Goal: Use online tool/utility: Utilize a website feature to perform a specific function

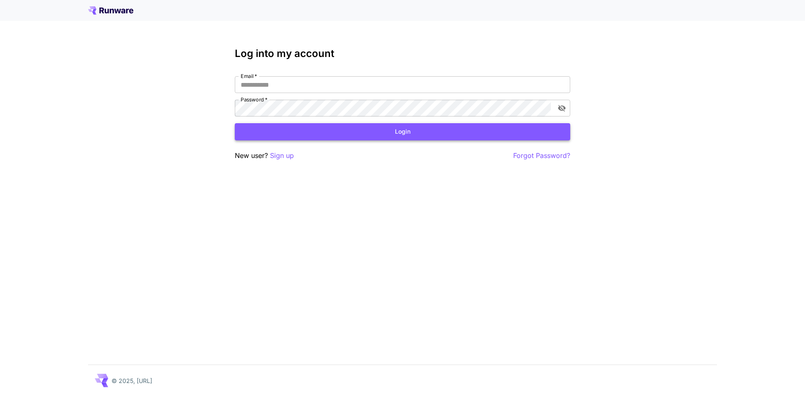
type input "**********"
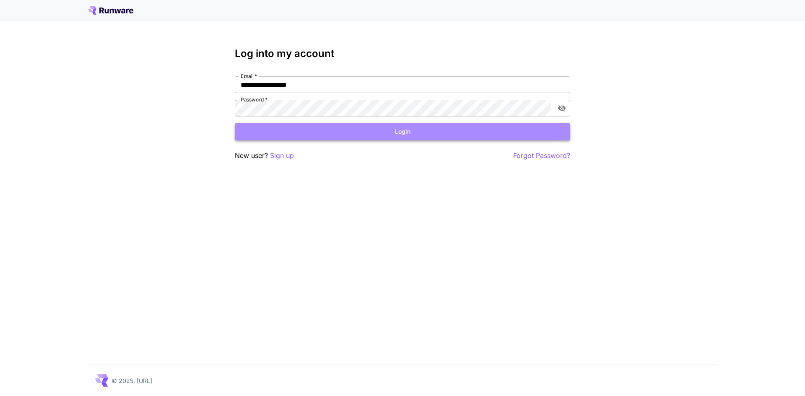
click at [387, 132] on button "Login" at bounding box center [402, 131] width 335 height 17
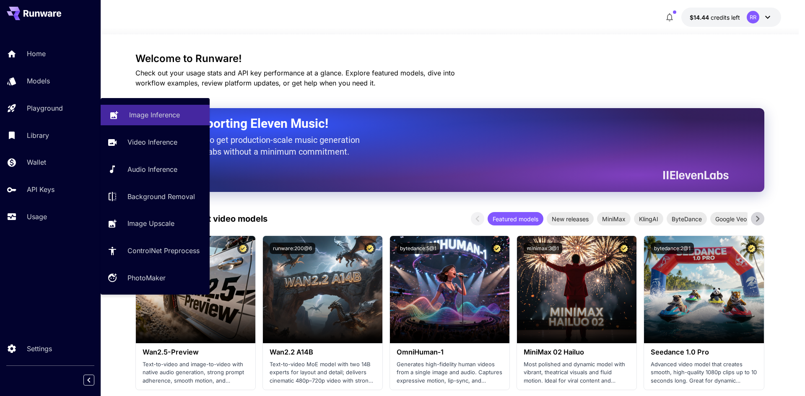
click at [168, 115] on p "Image Inference" at bounding box center [154, 115] width 51 height 10
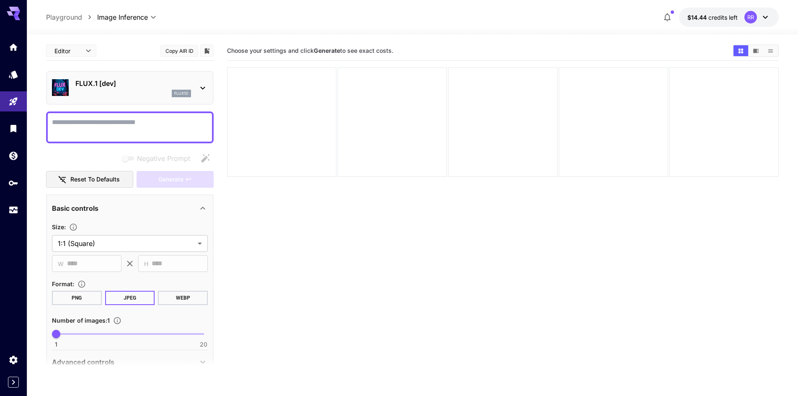
click at [204, 84] on icon at bounding box center [203, 88] width 10 height 10
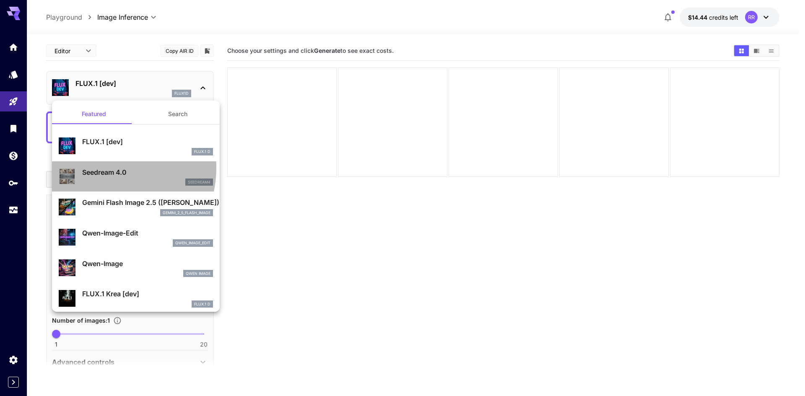
click at [100, 168] on p "Seedream 4.0" at bounding box center [147, 172] width 131 height 10
type input "**********"
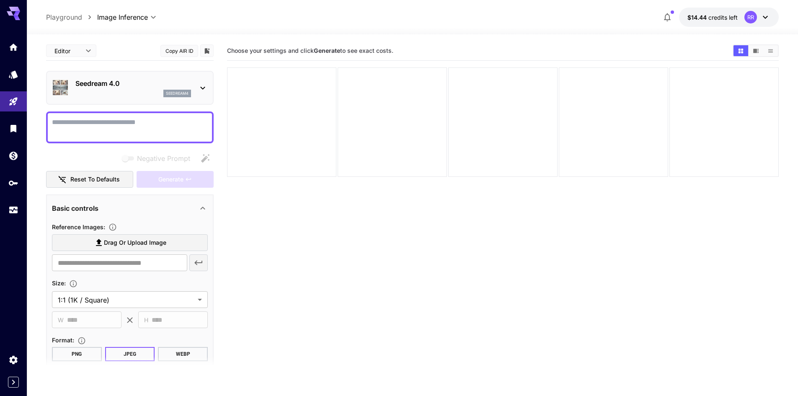
paste textarea "**********"
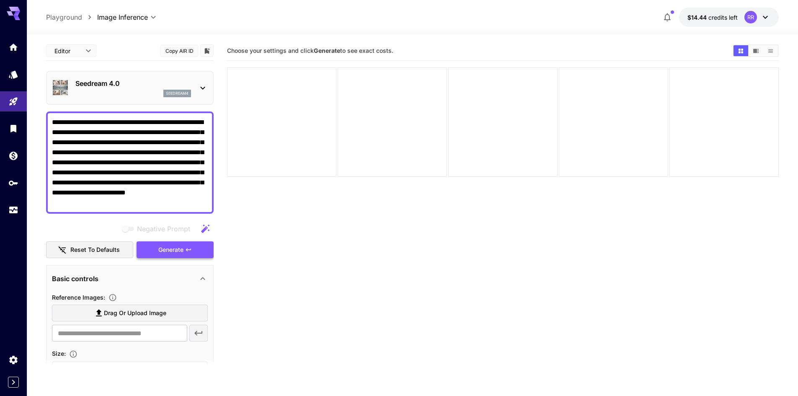
type textarea "**********"
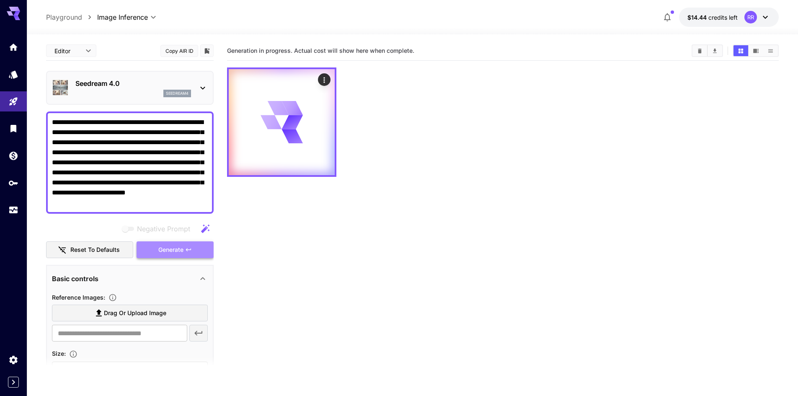
click at [168, 251] on span "Generate" at bounding box center [170, 250] width 25 height 10
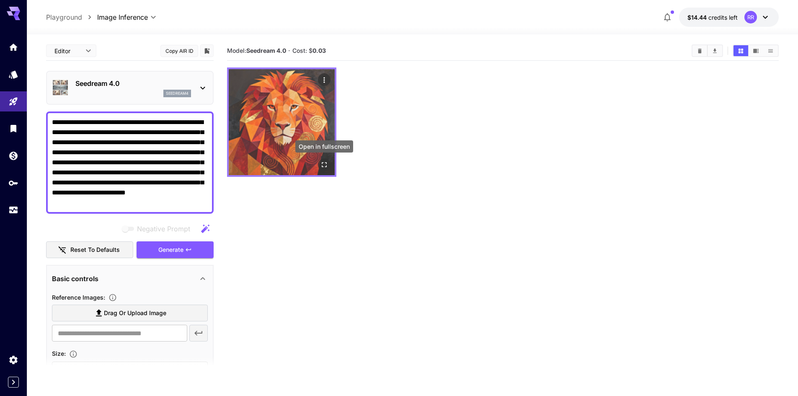
click at [323, 163] on icon "Open in fullscreen" at bounding box center [324, 164] width 8 height 8
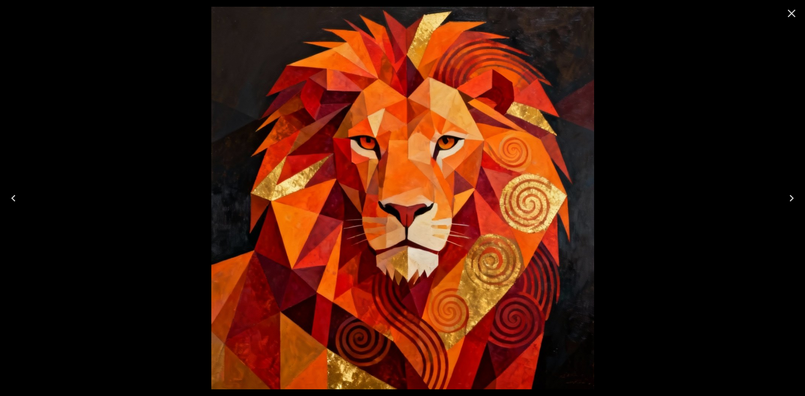
click at [788, 15] on icon "Close" at bounding box center [790, 13] width 13 height 13
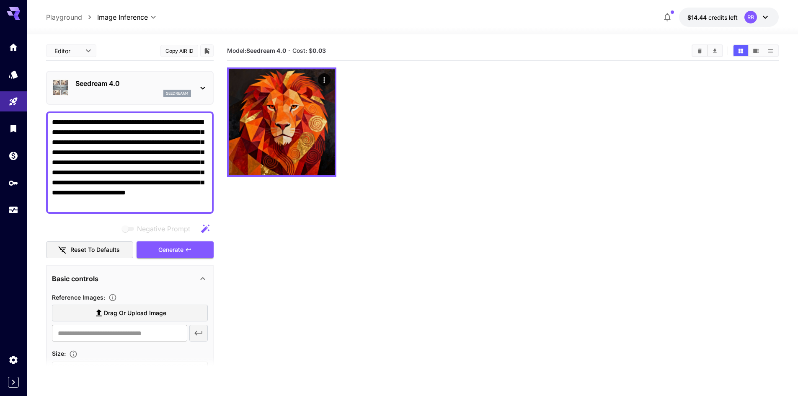
click at [203, 88] on icon at bounding box center [203, 88] width 10 height 10
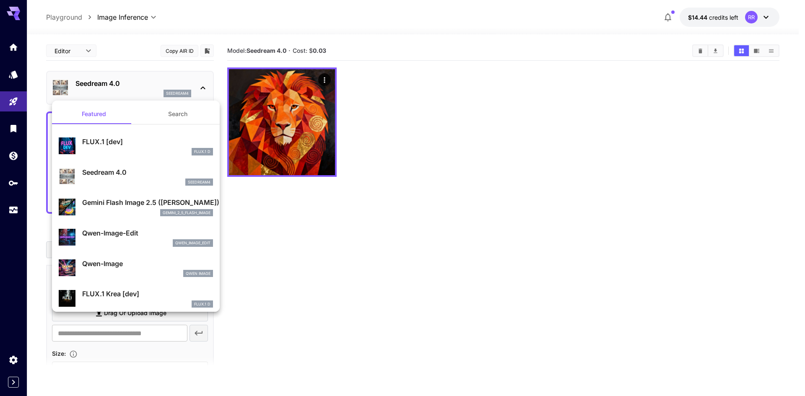
click at [106, 206] on p "Gemini Flash Image 2.5 ([PERSON_NAME])" at bounding box center [147, 202] width 131 height 10
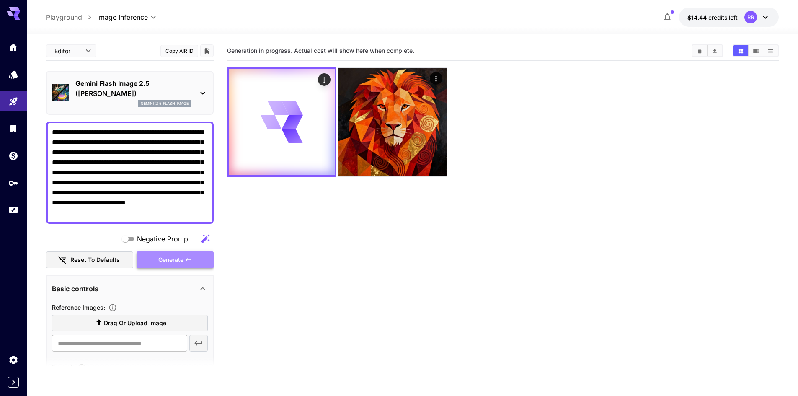
click at [170, 263] on span "Generate" at bounding box center [170, 260] width 25 height 10
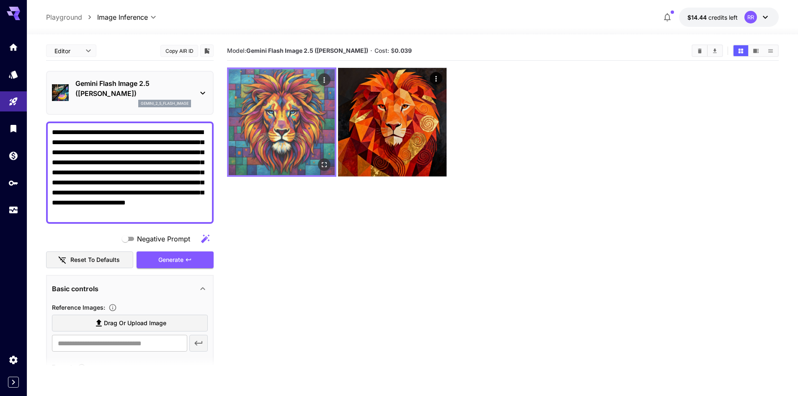
click at [322, 157] on img at bounding box center [282, 122] width 106 height 106
click at [323, 162] on icon "Open in fullscreen" at bounding box center [324, 164] width 8 height 8
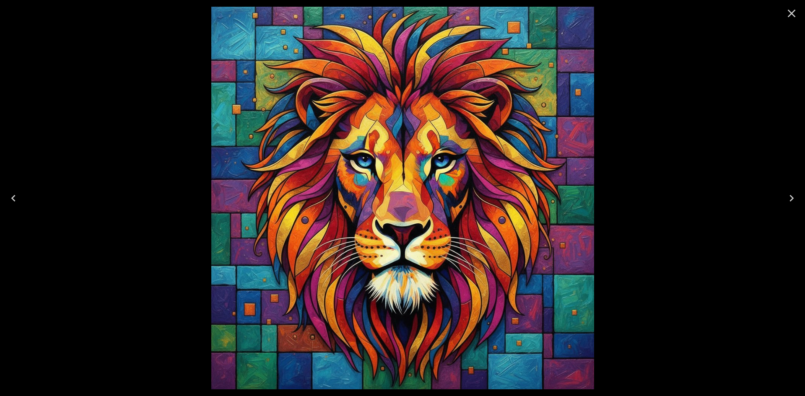
click at [787, 13] on icon "Close" at bounding box center [790, 13] width 13 height 13
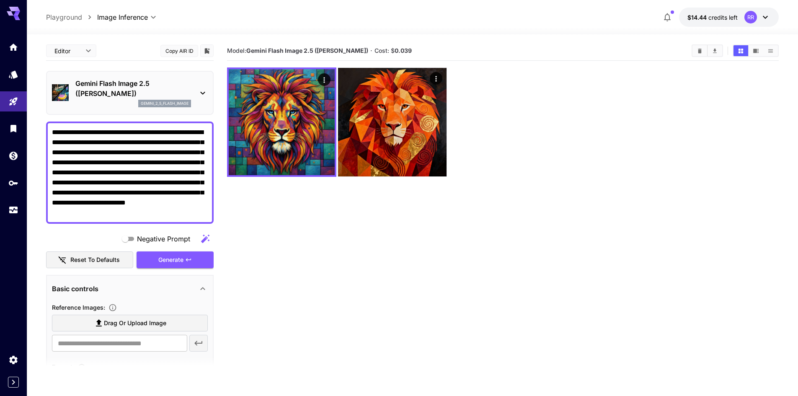
click at [201, 93] on icon at bounding box center [203, 93] width 10 height 10
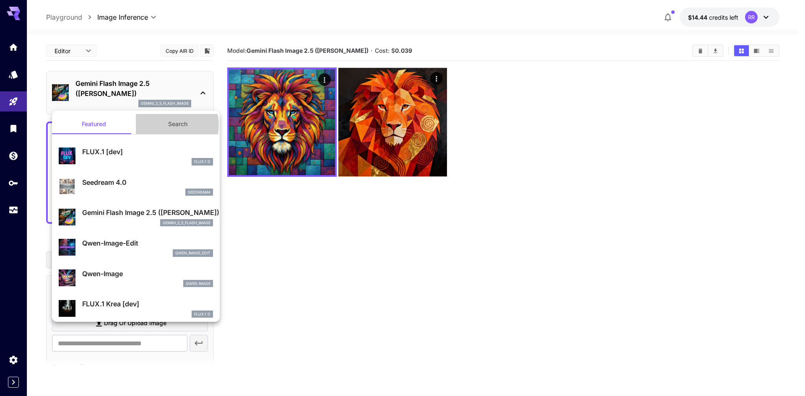
click at [173, 124] on button "Search" at bounding box center [178, 124] width 84 height 20
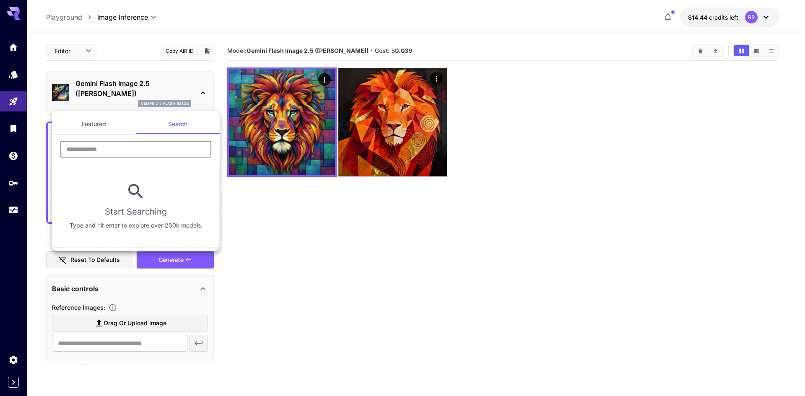
click at [124, 151] on input "text" at bounding box center [135, 149] width 151 height 17
type input "****"
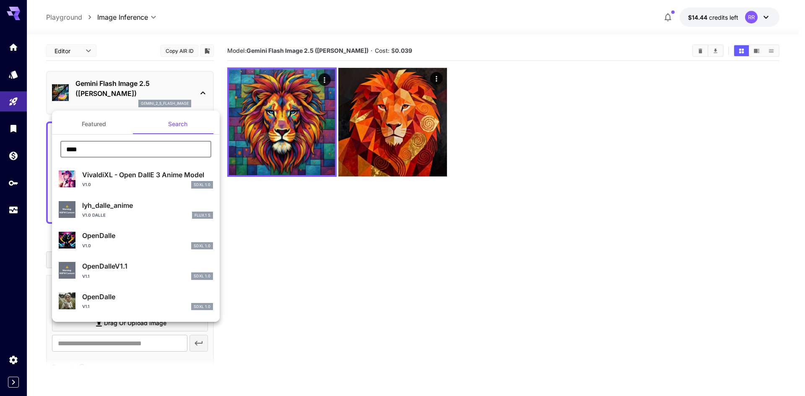
scroll to position [84, 0]
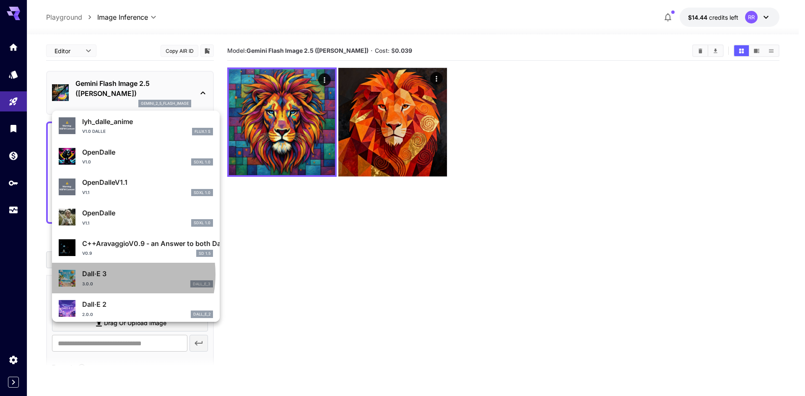
click at [107, 274] on p "Dall·E 3" at bounding box center [147, 274] width 131 height 10
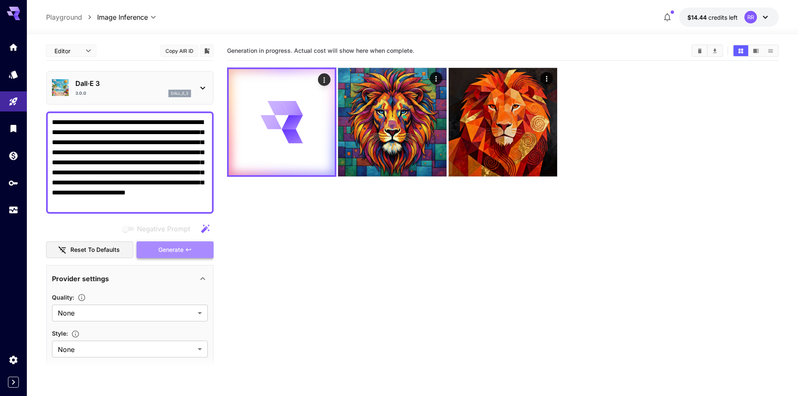
click at [180, 251] on span "Generate" at bounding box center [170, 250] width 25 height 10
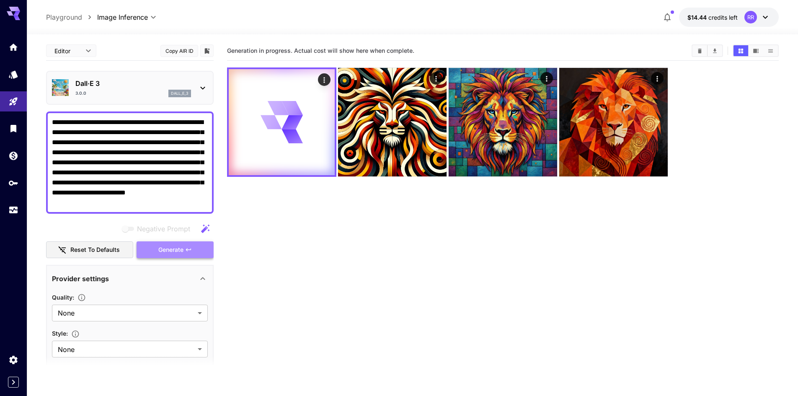
click at [177, 248] on span "Generate" at bounding box center [170, 250] width 25 height 10
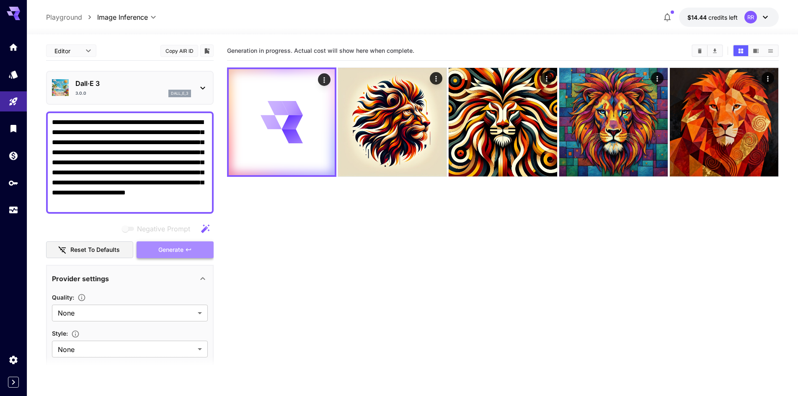
click at [178, 248] on span "Generate" at bounding box center [170, 250] width 25 height 10
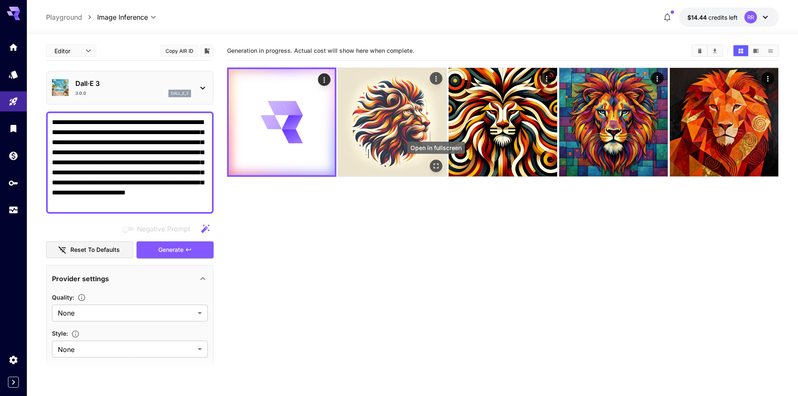
click at [435, 164] on icon "Open in fullscreen" at bounding box center [436, 165] width 5 height 5
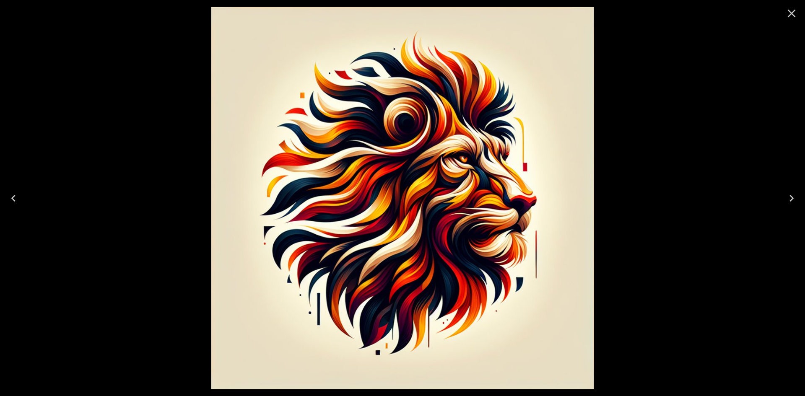
click at [789, 11] on icon "Close" at bounding box center [790, 13] width 13 height 13
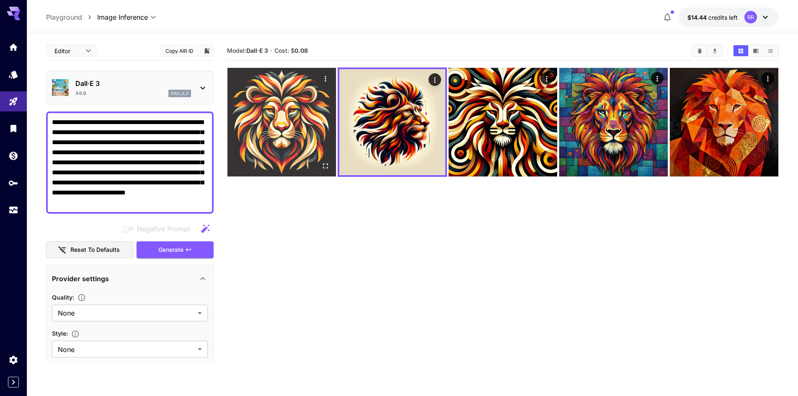
click at [316, 140] on img at bounding box center [282, 122] width 109 height 109
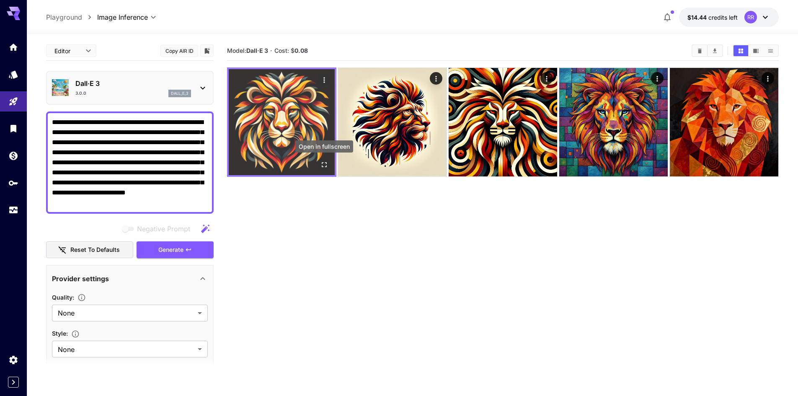
click at [321, 160] on icon "Open in fullscreen" at bounding box center [324, 164] width 8 height 8
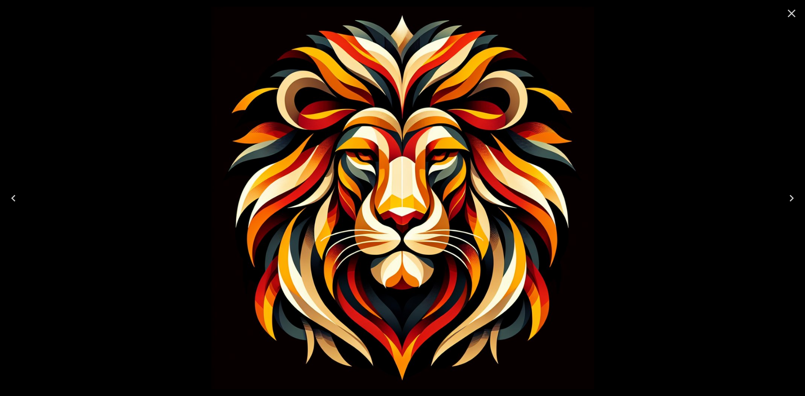
click at [792, 195] on icon "Next" at bounding box center [790, 197] width 13 height 13
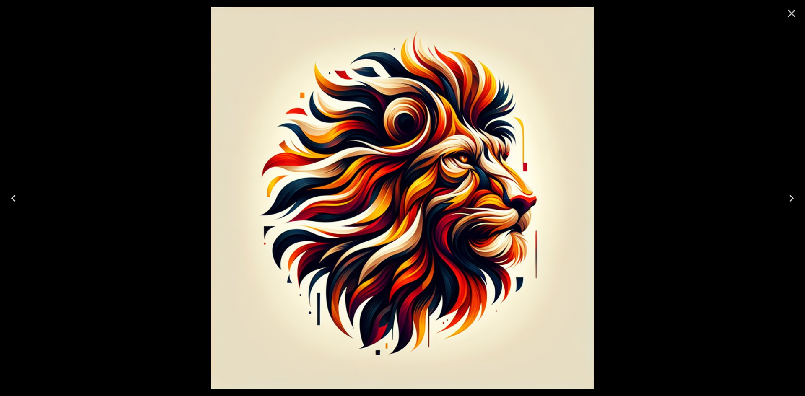
click at [792, 195] on icon "Next" at bounding box center [790, 197] width 13 height 13
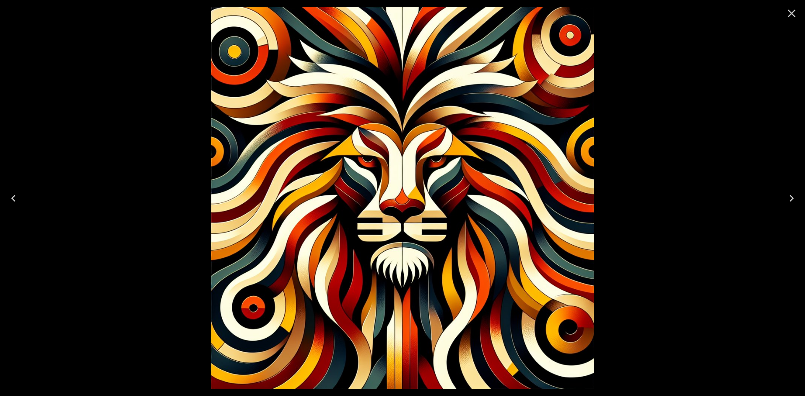
click at [792, 12] on icon "Close" at bounding box center [791, 14] width 8 height 8
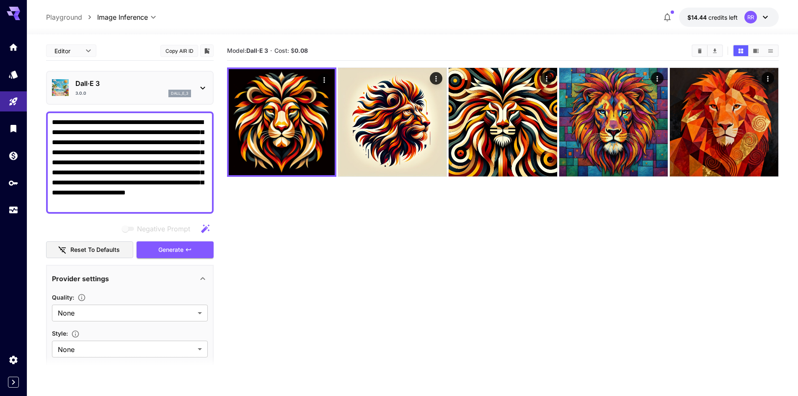
click at [122, 155] on textarea "**********" at bounding box center [130, 162] width 156 height 91
drag, startPoint x: 205, startPoint y: 202, endPoint x: 50, endPoint y: 115, distance: 178.1
click at [50, 115] on div "**********" at bounding box center [130, 162] width 168 height 102
paste textarea
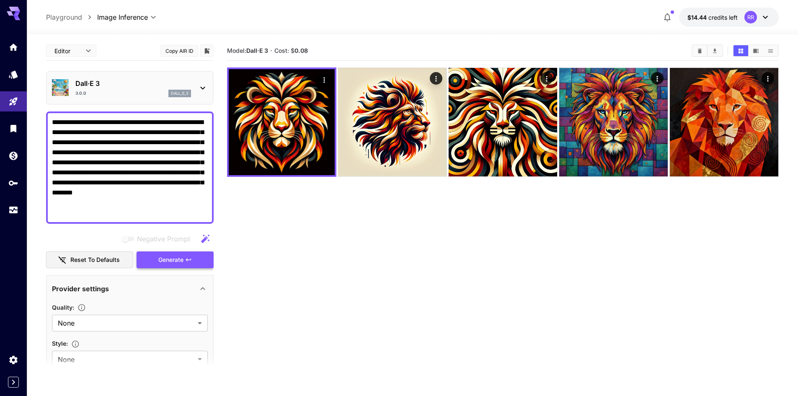
type textarea "**********"
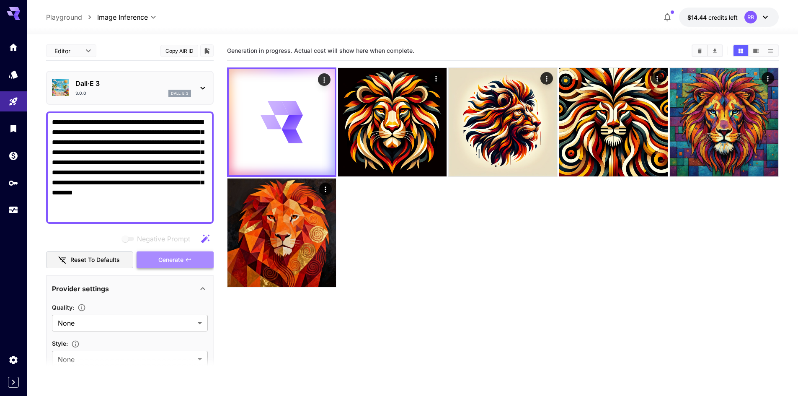
click at [174, 258] on span "Generate" at bounding box center [170, 260] width 25 height 10
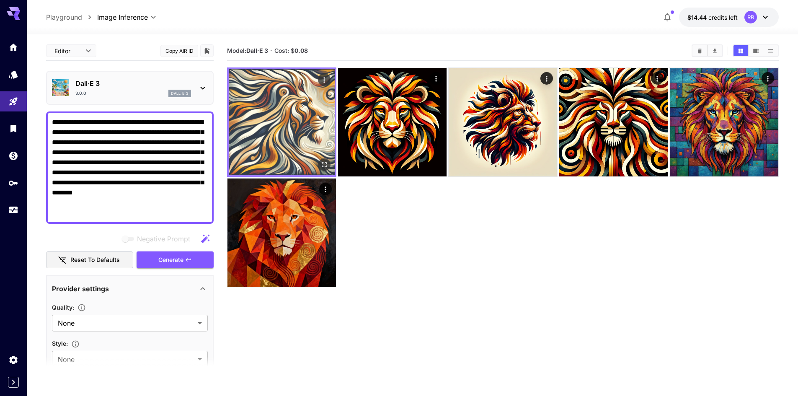
click at [302, 150] on img at bounding box center [282, 122] width 106 height 106
click at [325, 155] on img at bounding box center [282, 122] width 106 height 106
click at [323, 164] on icon "Open in fullscreen" at bounding box center [324, 164] width 8 height 8
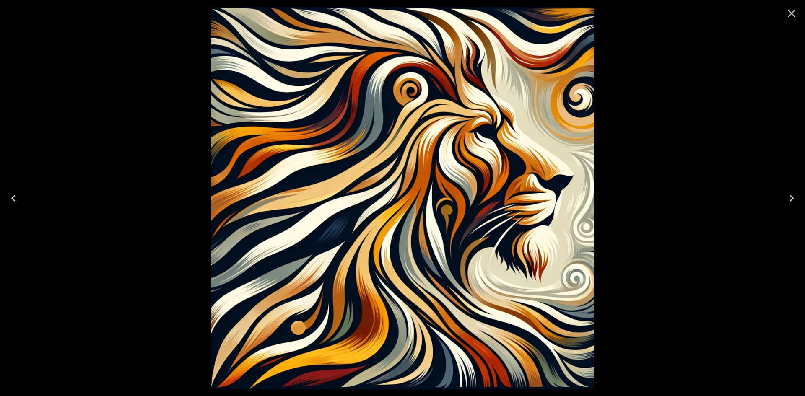
click at [794, 198] on icon "Next" at bounding box center [790, 197] width 13 height 13
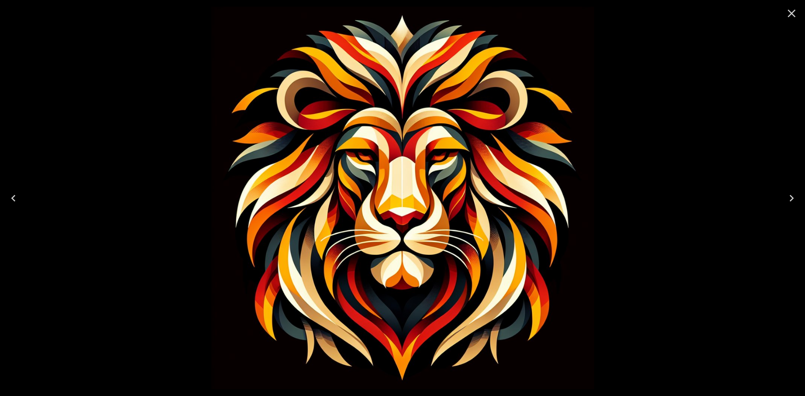
click at [794, 198] on icon "Next" at bounding box center [790, 197] width 13 height 13
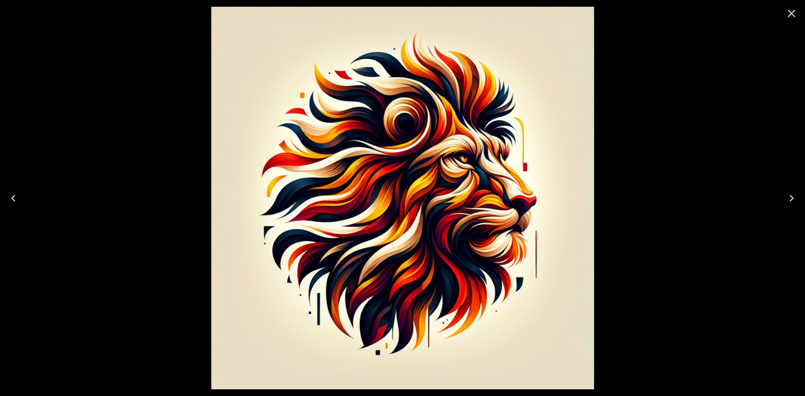
click at [794, 198] on icon "Next" at bounding box center [790, 197] width 13 height 13
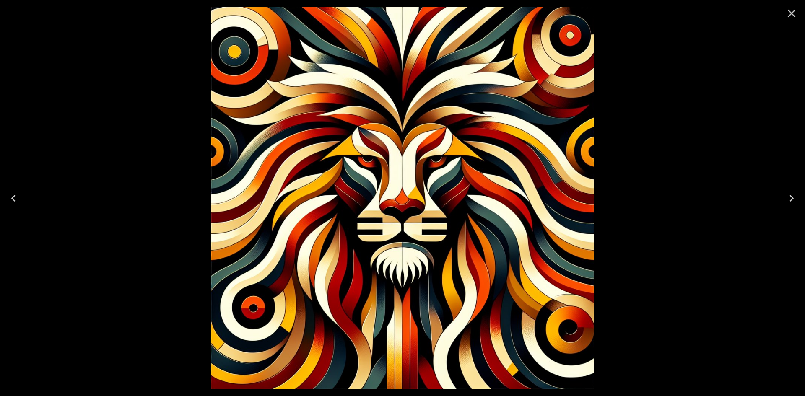
click at [794, 198] on icon "Next" at bounding box center [790, 197] width 13 height 13
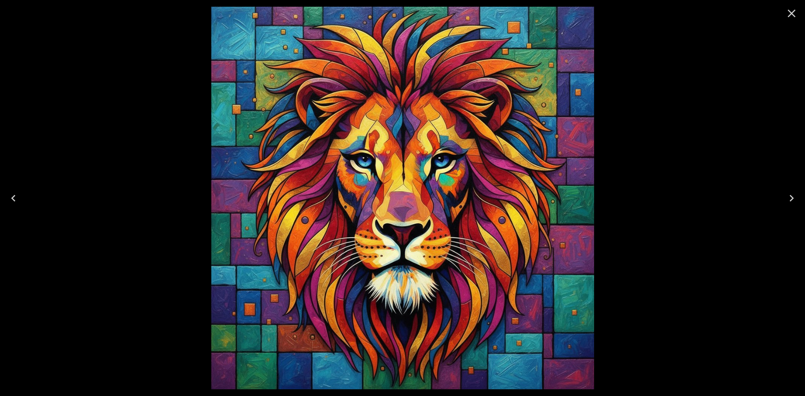
click at [794, 198] on icon "Next" at bounding box center [790, 197] width 13 height 13
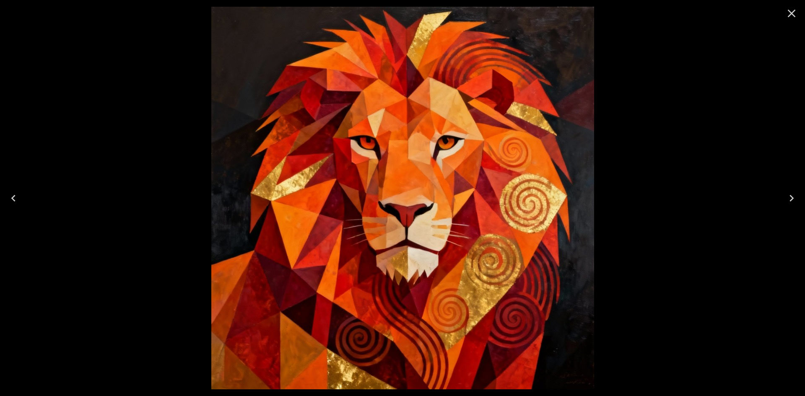
click at [794, 198] on icon "Next" at bounding box center [790, 197] width 13 height 13
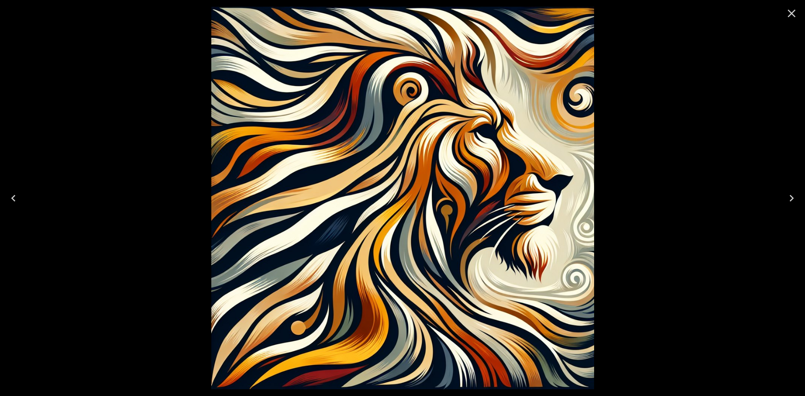
click at [790, 12] on icon "Close" at bounding box center [790, 13] width 13 height 13
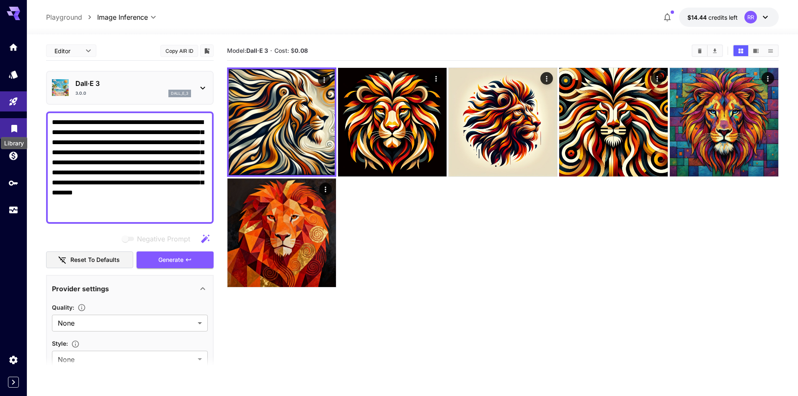
click at [13, 125] on icon "Library" at bounding box center [14, 126] width 6 height 8
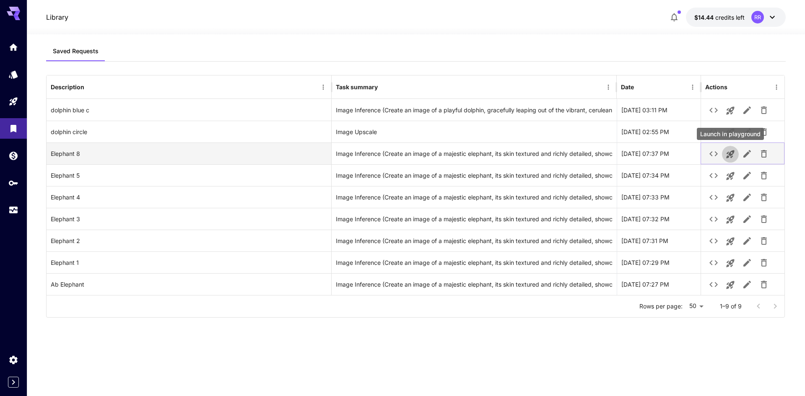
click at [731, 154] on icon "Launch in playground" at bounding box center [730, 154] width 10 height 10
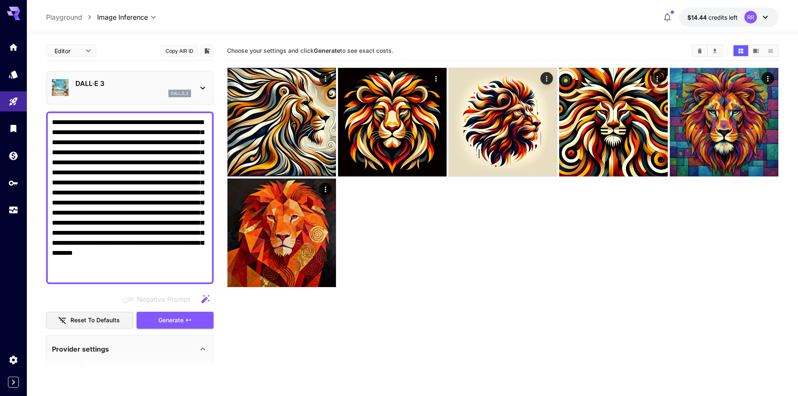
drag, startPoint x: 193, startPoint y: 274, endPoint x: 44, endPoint y: 115, distance: 217.3
click at [44, 115] on section "**********" at bounding box center [412, 248] width 771 height 428
click at [52, 122] on textarea "**********" at bounding box center [130, 197] width 156 height 161
drag, startPoint x: 52, startPoint y: 122, endPoint x: 177, endPoint y: 261, distance: 187.2
click at [194, 283] on div "**********" at bounding box center [130, 197] width 168 height 173
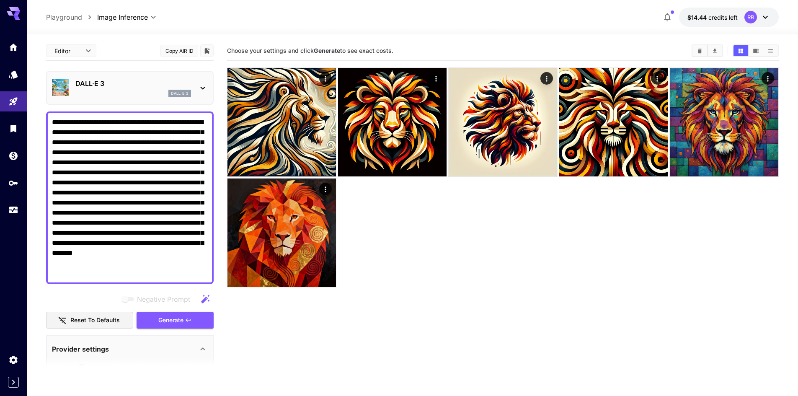
paste textarea
type textarea "**********"
click at [180, 320] on span "Generate" at bounding box center [170, 320] width 25 height 10
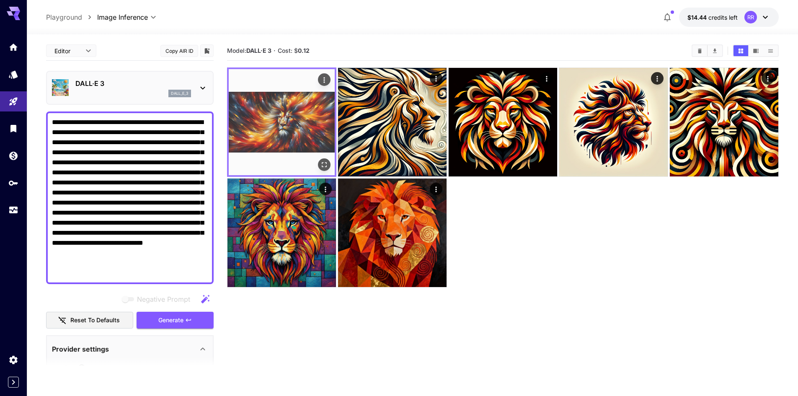
click at [314, 130] on img at bounding box center [282, 122] width 106 height 106
click at [324, 162] on icon "Open in fullscreen" at bounding box center [324, 164] width 8 height 8
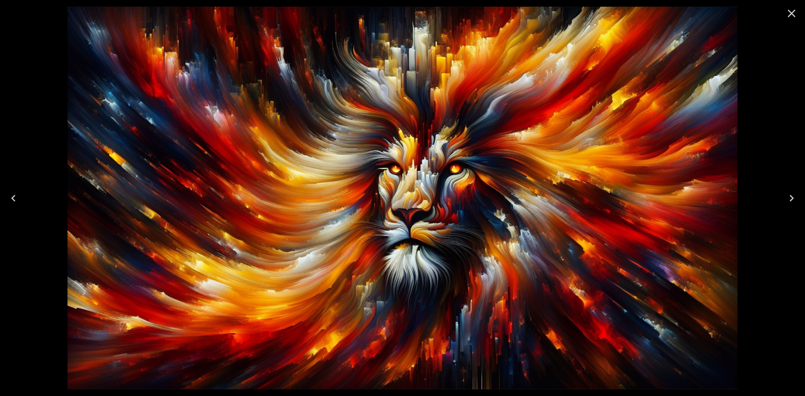
click at [790, 13] on icon "Close" at bounding box center [790, 13] width 13 height 13
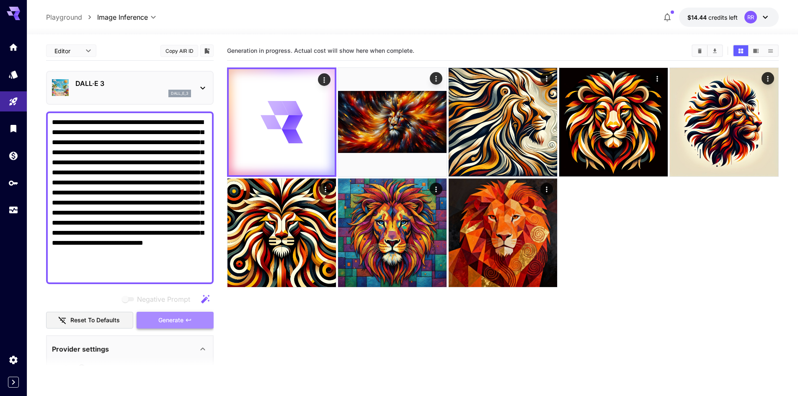
click at [177, 320] on span "Generate" at bounding box center [170, 320] width 25 height 10
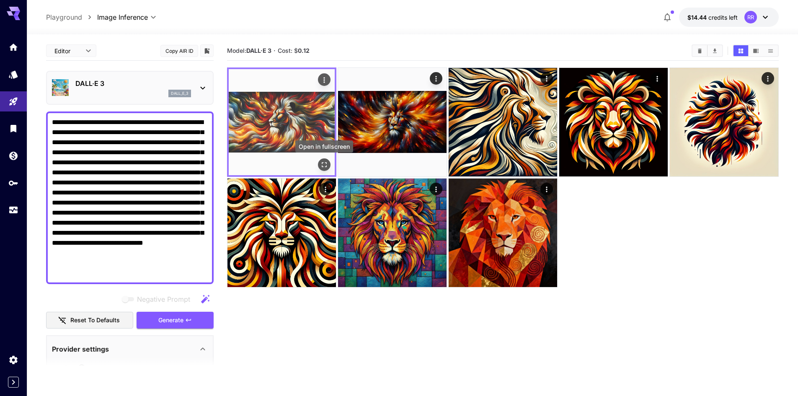
click at [326, 164] on icon "Open in fullscreen" at bounding box center [324, 164] width 8 height 8
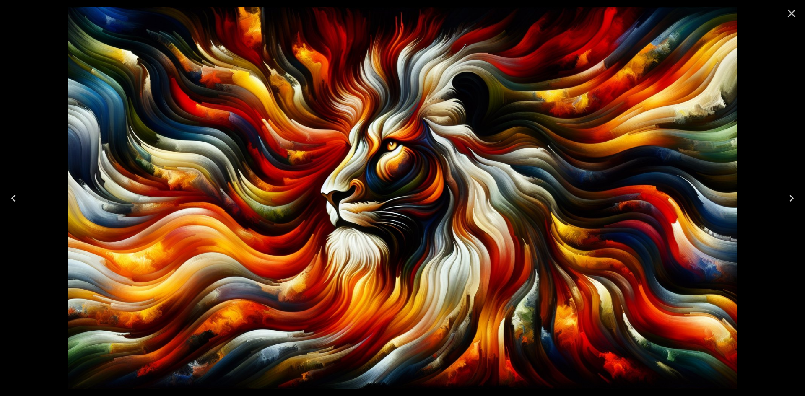
click at [791, 13] on icon "Close" at bounding box center [791, 14] width 8 height 8
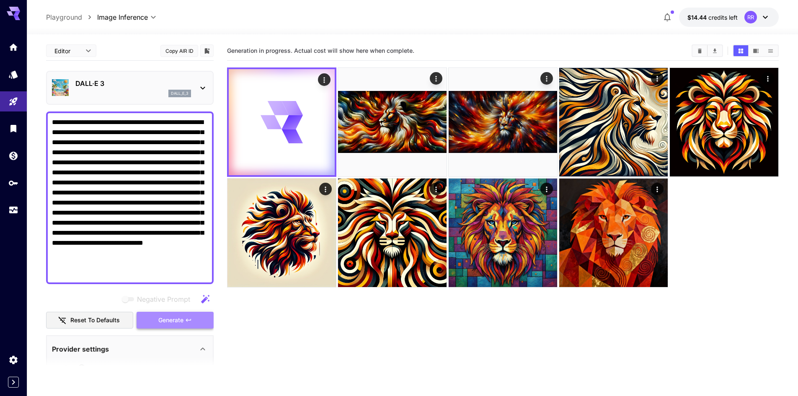
click at [175, 320] on span "Generate" at bounding box center [170, 320] width 25 height 10
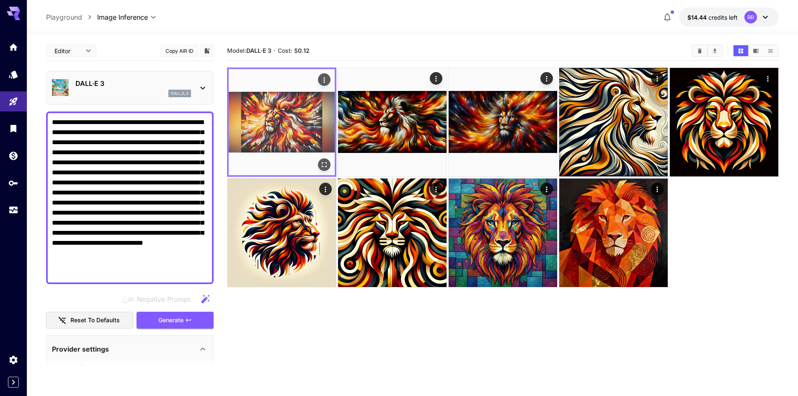
click at [321, 157] on img at bounding box center [282, 122] width 106 height 106
click at [325, 161] on icon "Open in fullscreen" at bounding box center [324, 164] width 8 height 8
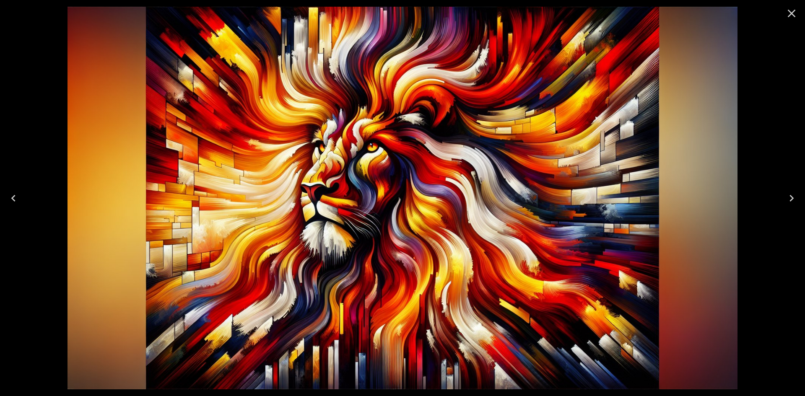
click at [791, 14] on icon "Close" at bounding box center [790, 13] width 13 height 13
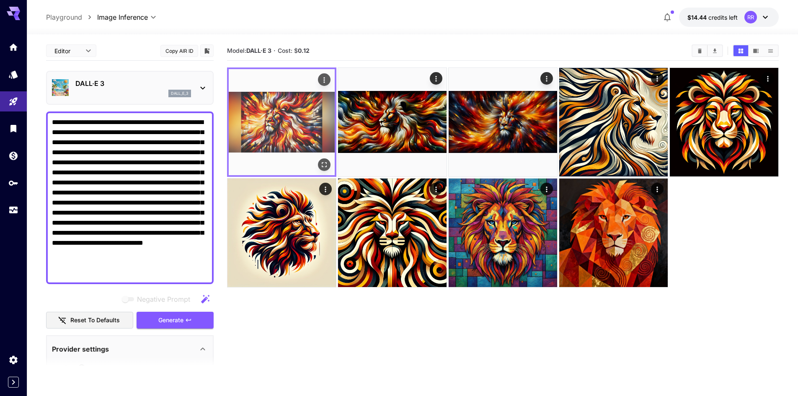
click at [310, 125] on img at bounding box center [282, 122] width 106 height 106
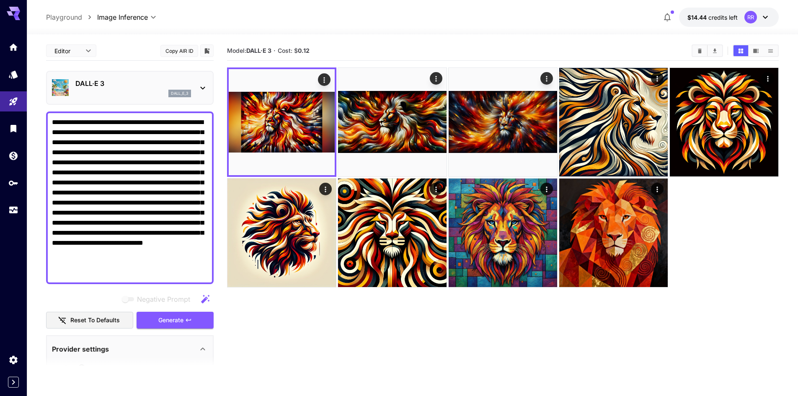
drag, startPoint x: 75, startPoint y: 197, endPoint x: 77, endPoint y: 201, distance: 4.5
click at [74, 198] on textarea "**********" at bounding box center [130, 197] width 156 height 161
drag, startPoint x: 84, startPoint y: 277, endPoint x: 55, endPoint y: 119, distance: 160.6
click at [42, 119] on section "**********" at bounding box center [412, 248] width 771 height 428
paste textarea
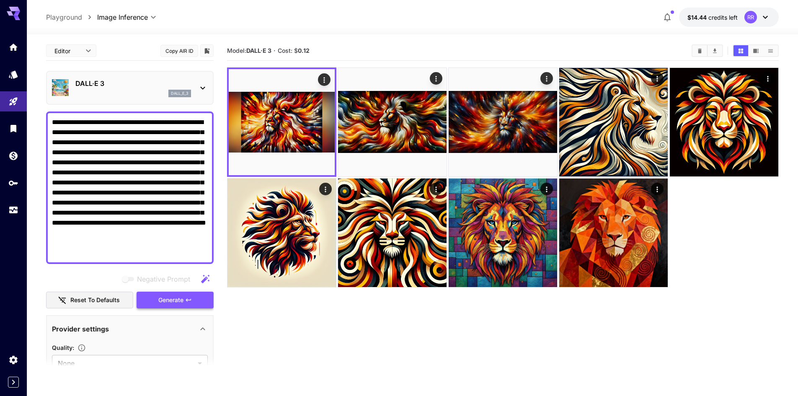
type textarea "**********"
click at [176, 298] on span "Generate" at bounding box center [170, 300] width 25 height 10
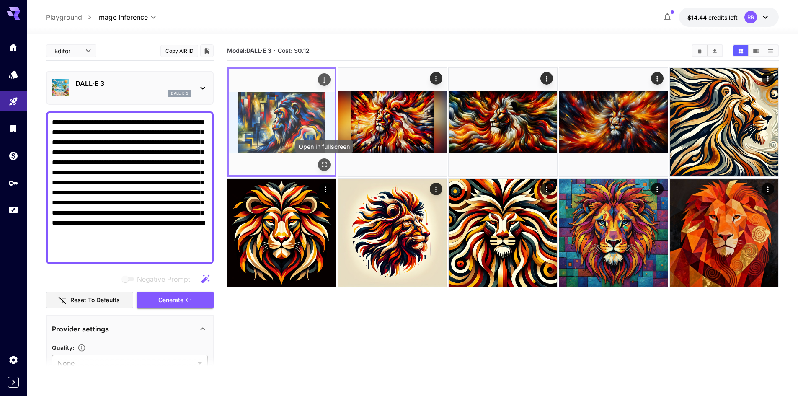
click at [325, 162] on icon "Open in fullscreen" at bounding box center [324, 164] width 5 height 5
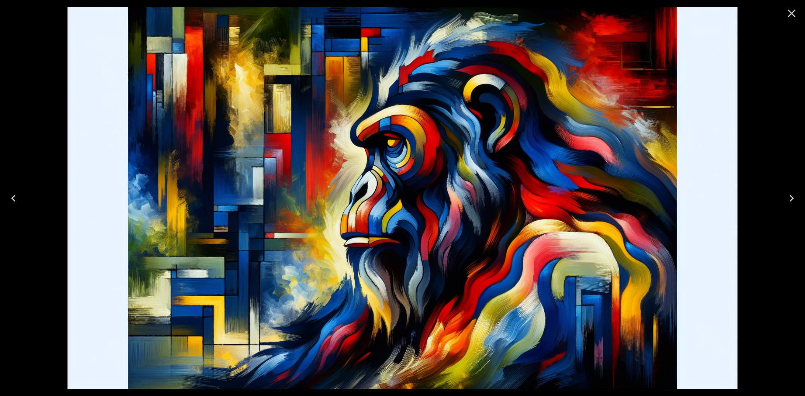
click at [792, 16] on icon "Close" at bounding box center [790, 13] width 13 height 13
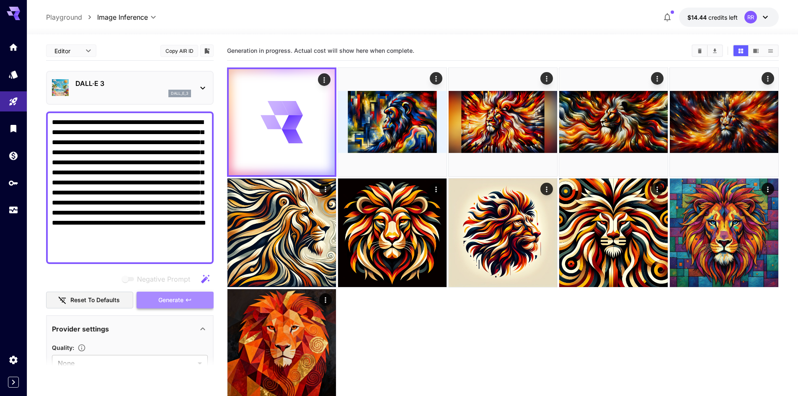
click at [172, 298] on span "Generate" at bounding box center [170, 300] width 25 height 10
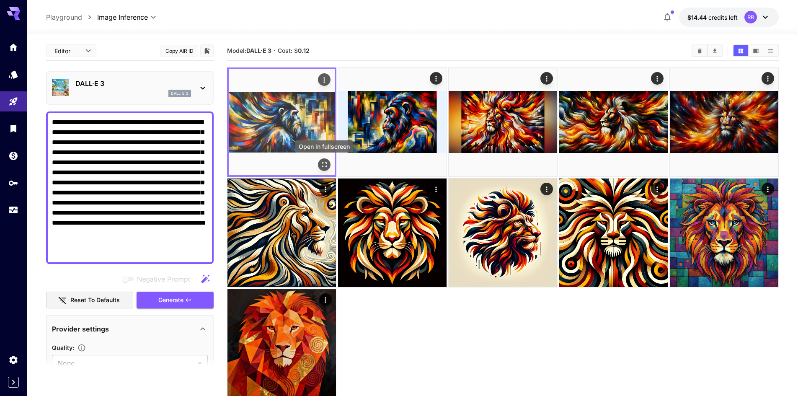
click at [327, 163] on icon "Open in fullscreen" at bounding box center [324, 164] width 8 height 8
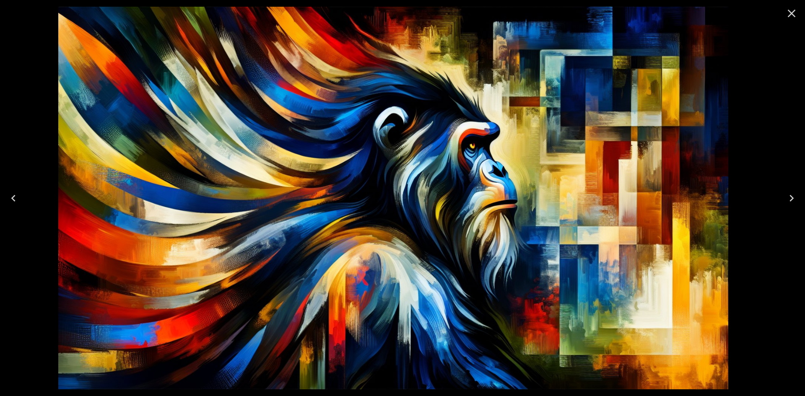
drag, startPoint x: 327, startPoint y: 163, endPoint x: 343, endPoint y: 161, distance: 16.4
click at [343, 161] on img at bounding box center [393, 198] width 670 height 383
